Goal: Task Accomplishment & Management: Use online tool/utility

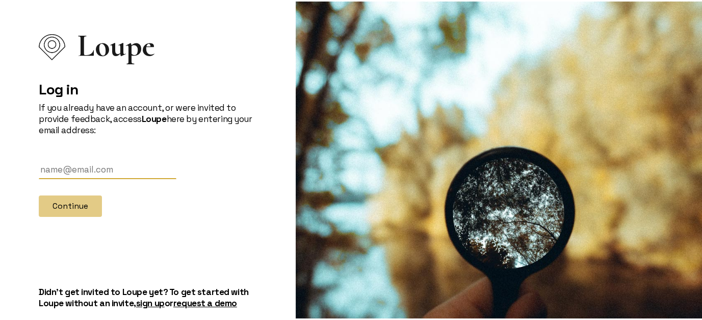
click at [96, 167] on input "text" at bounding box center [108, 168] width 138 height 19
type input "[EMAIL_ADDRESS][DOMAIN_NAME]"
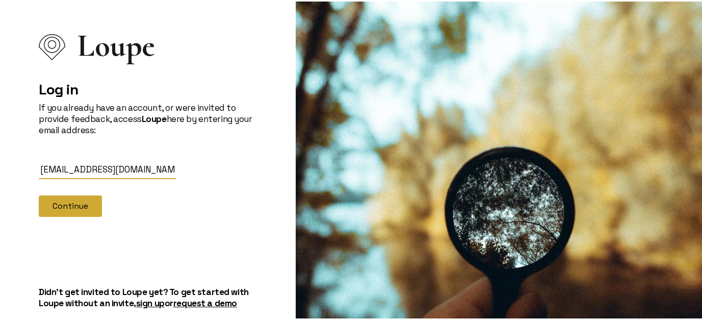
click at [82, 202] on button "Continue" at bounding box center [70, 204] width 63 height 21
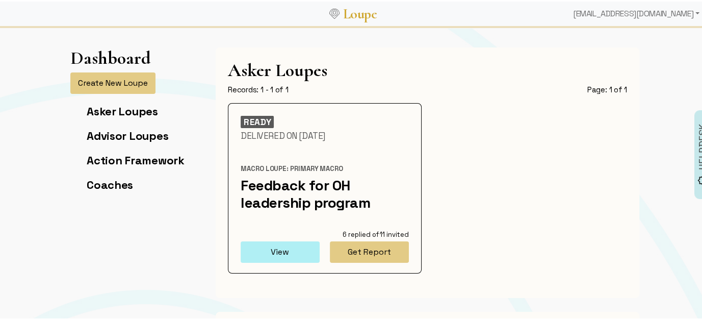
click at [311, 251] on button "View" at bounding box center [280, 250] width 79 height 21
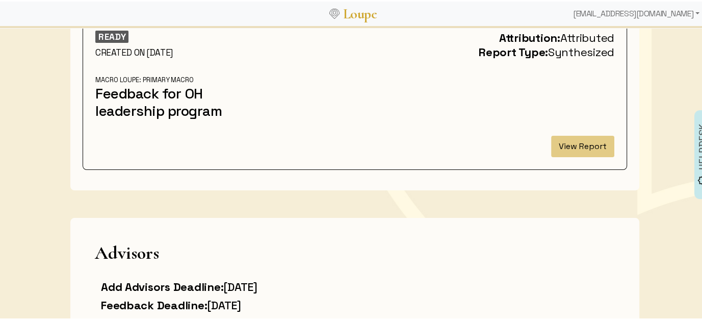
scroll to position [102, 0]
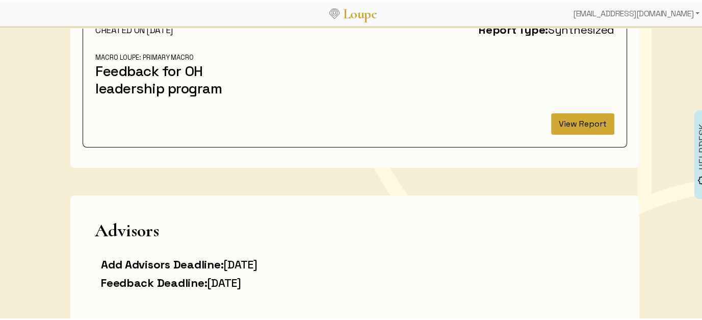
click at [565, 121] on button "View Report" at bounding box center [582, 122] width 63 height 21
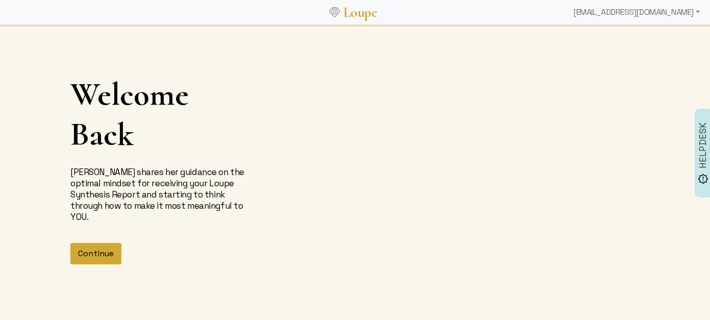
click at [102, 255] on button "Continue" at bounding box center [95, 253] width 51 height 21
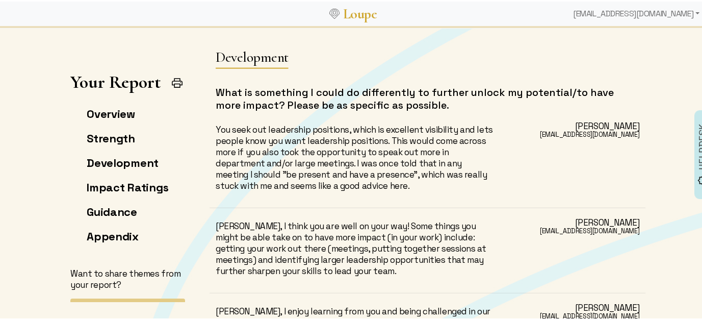
scroll to position [5997, 0]
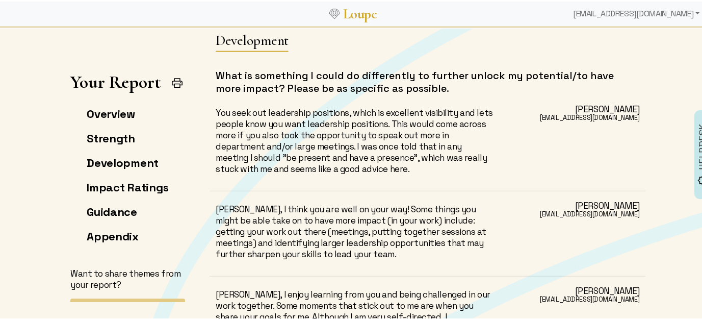
click at [534, 153] on div "[PERSON_NAME] [EMAIL_ADDRESS][DOMAIN_NAME]" at bounding box center [572, 139] width 145 height 67
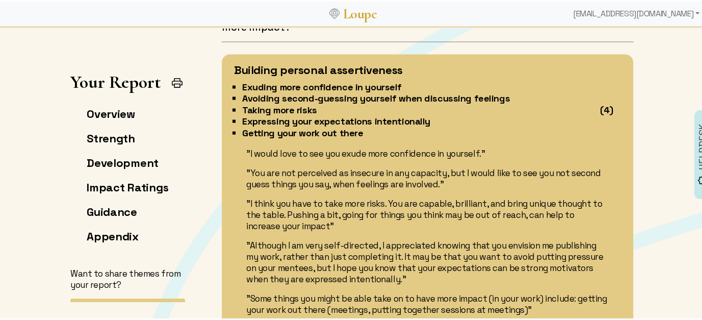
scroll to position [2141, 0]
